Goal: Find specific page/section: Find specific page/section

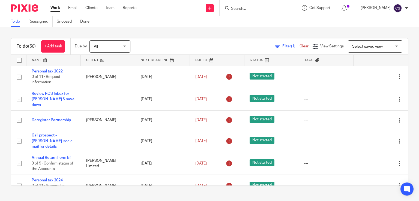
click at [232, 10] on input "Search" at bounding box center [255, 9] width 49 height 5
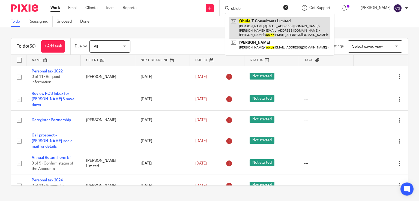
type input "obide"
click at [236, 23] on link at bounding box center [280, 28] width 101 height 22
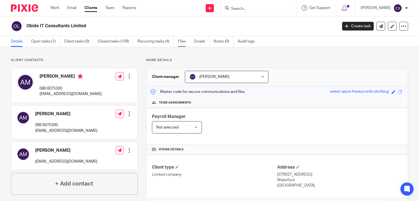
click at [183, 40] on link "Files" at bounding box center [184, 41] width 12 height 11
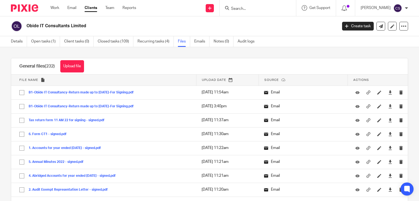
click at [207, 79] on span "Upload date" at bounding box center [214, 80] width 24 height 3
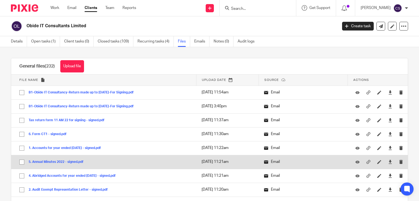
scroll to position [27, 0]
